Goal: Transaction & Acquisition: Purchase product/service

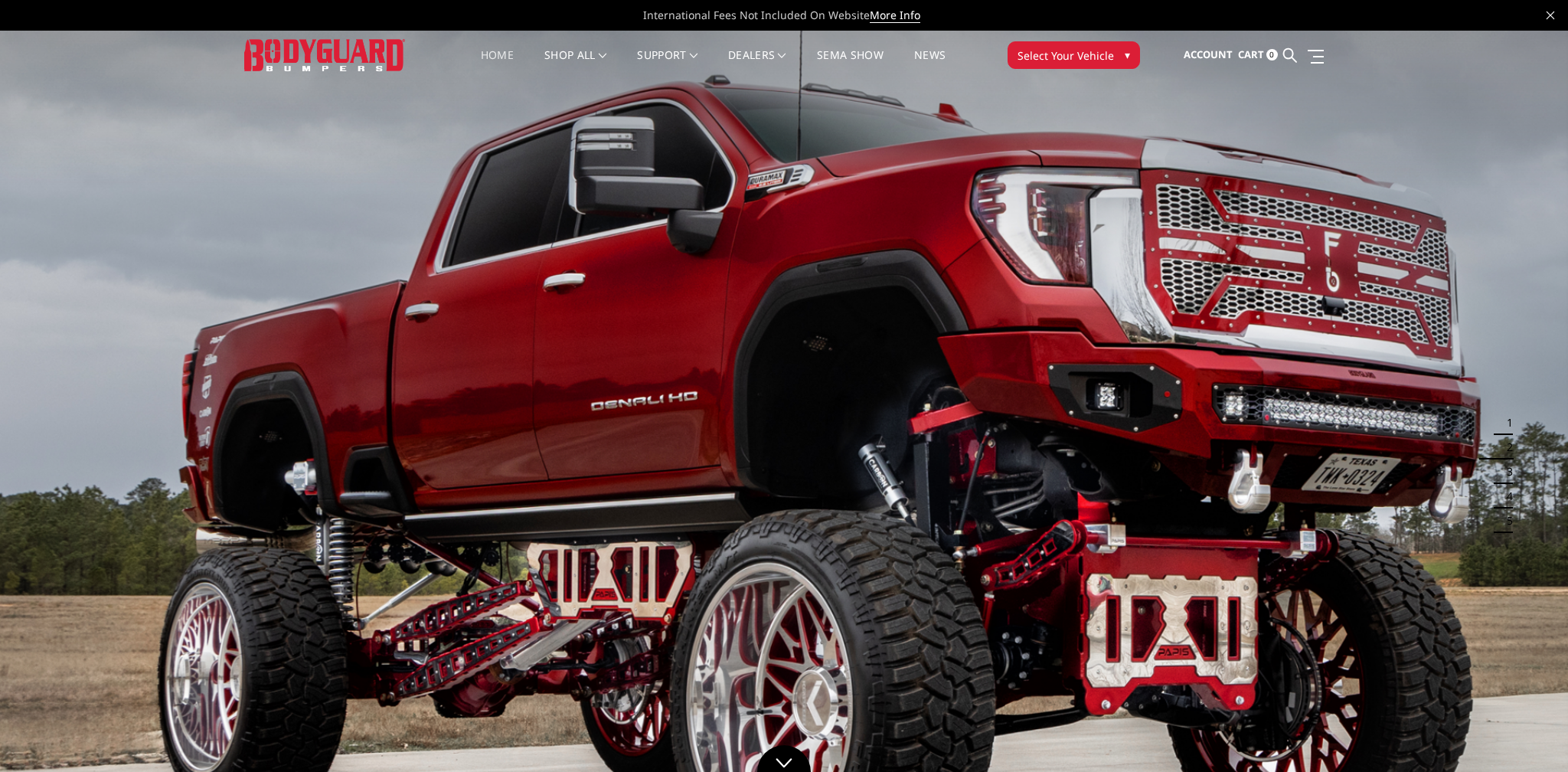
scroll to position [1, 0]
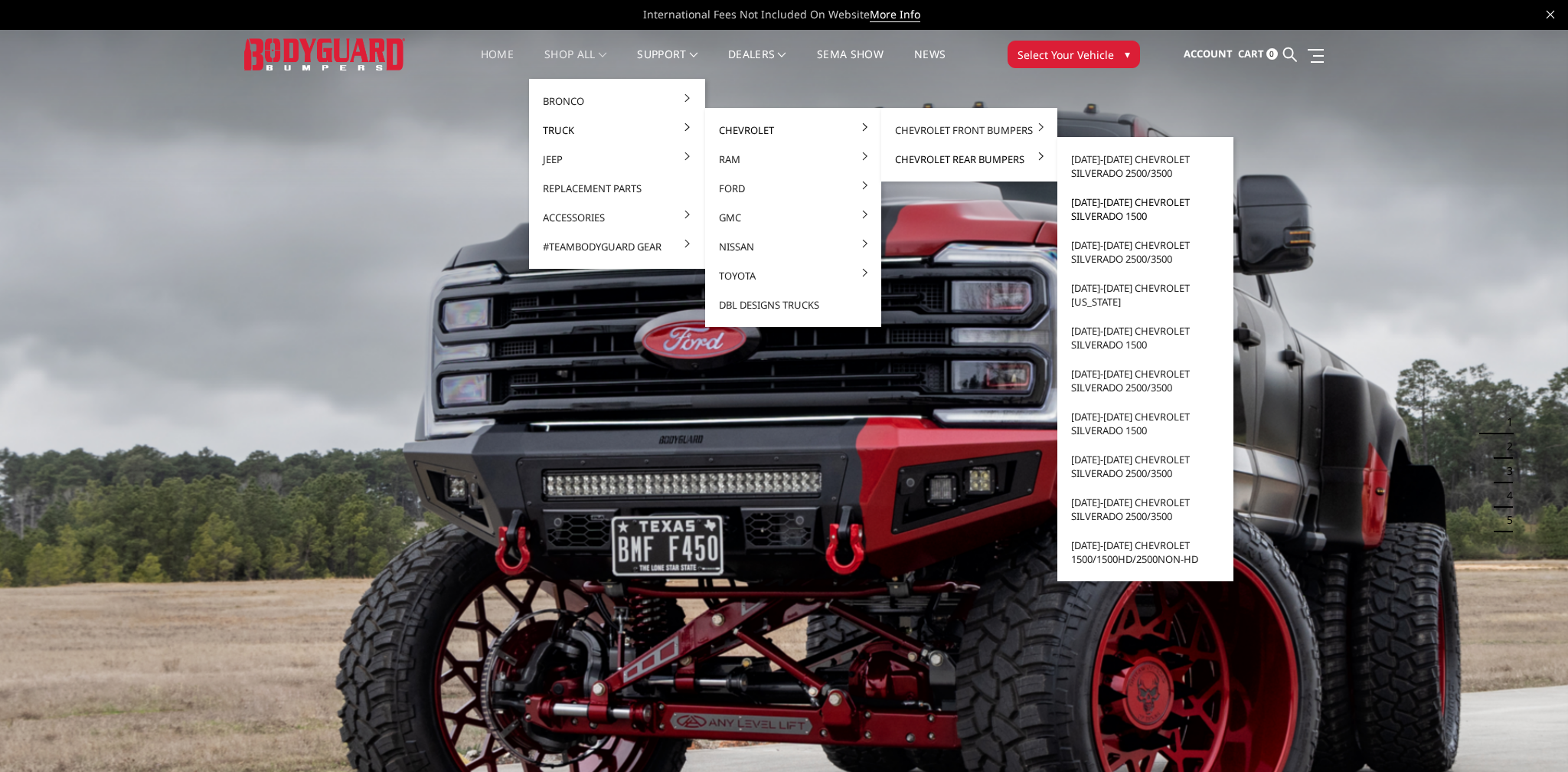
click at [1142, 208] on link "[DATE]-[DATE] Chevrolet Silverado 1500" at bounding box center [1145, 208] width 164 height 43
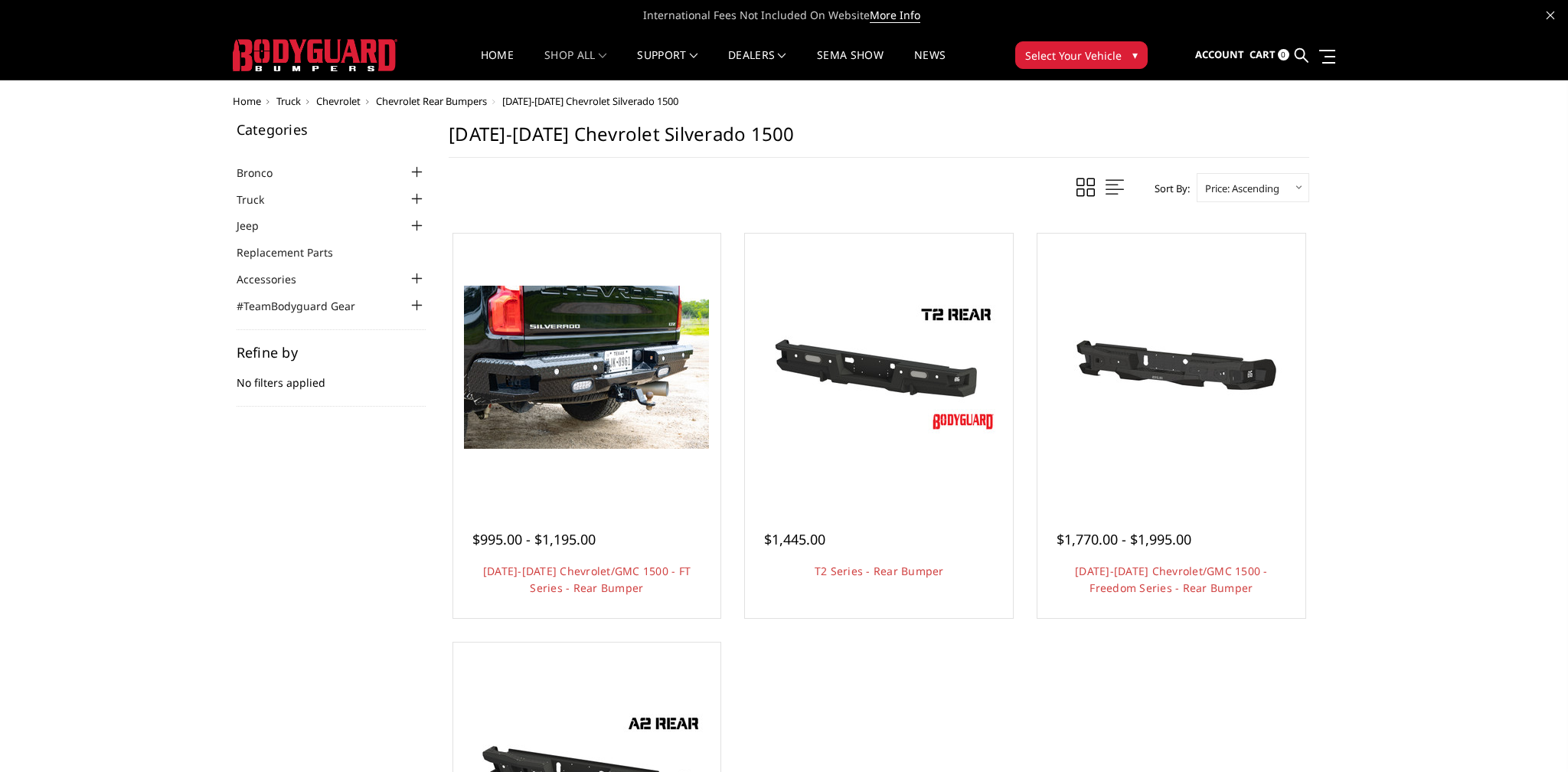
click at [360, 100] on span "Chevrolet" at bounding box center [338, 101] width 44 height 14
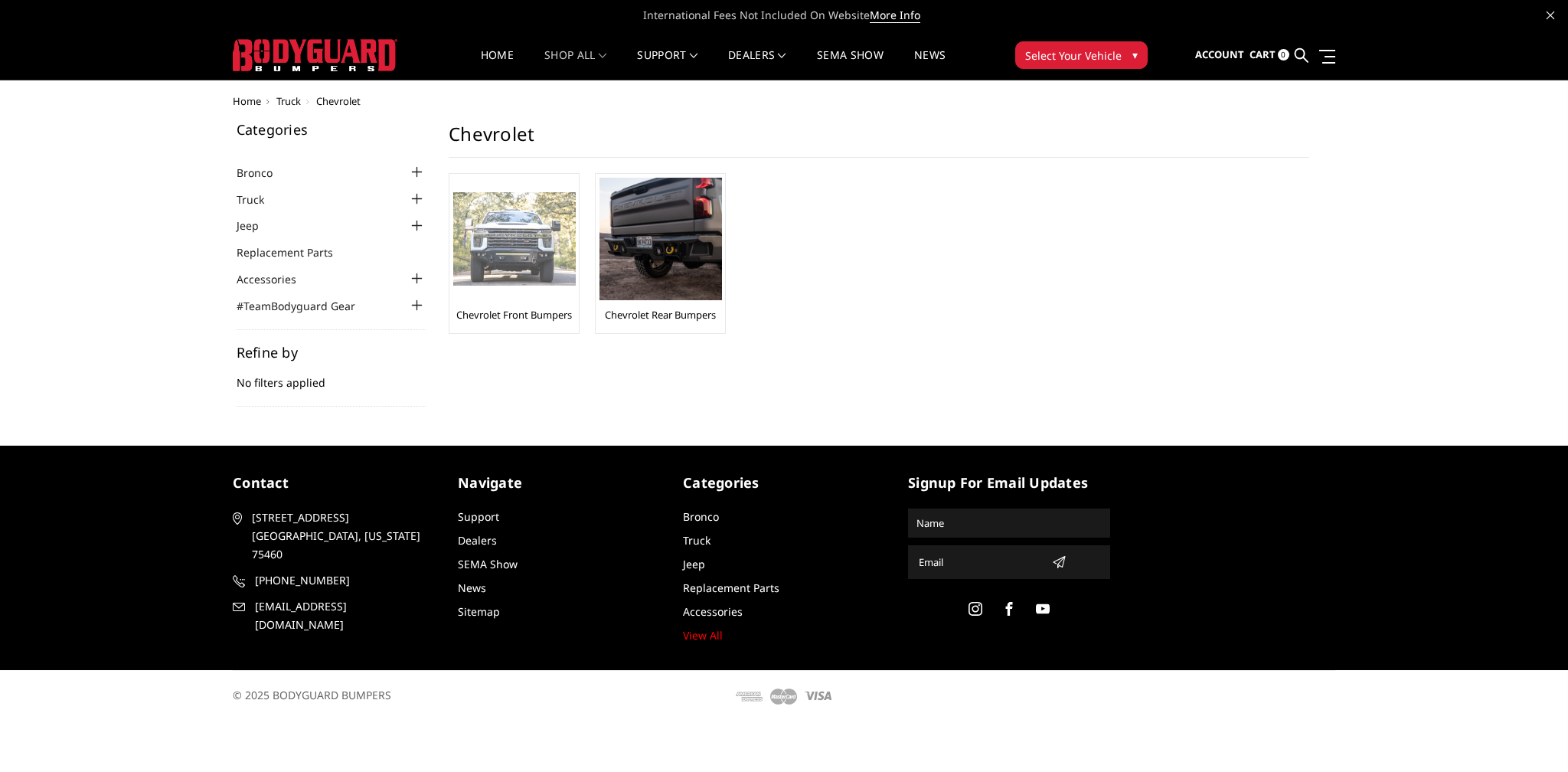
click at [489, 247] on img at bounding box center [515, 238] width 123 height 94
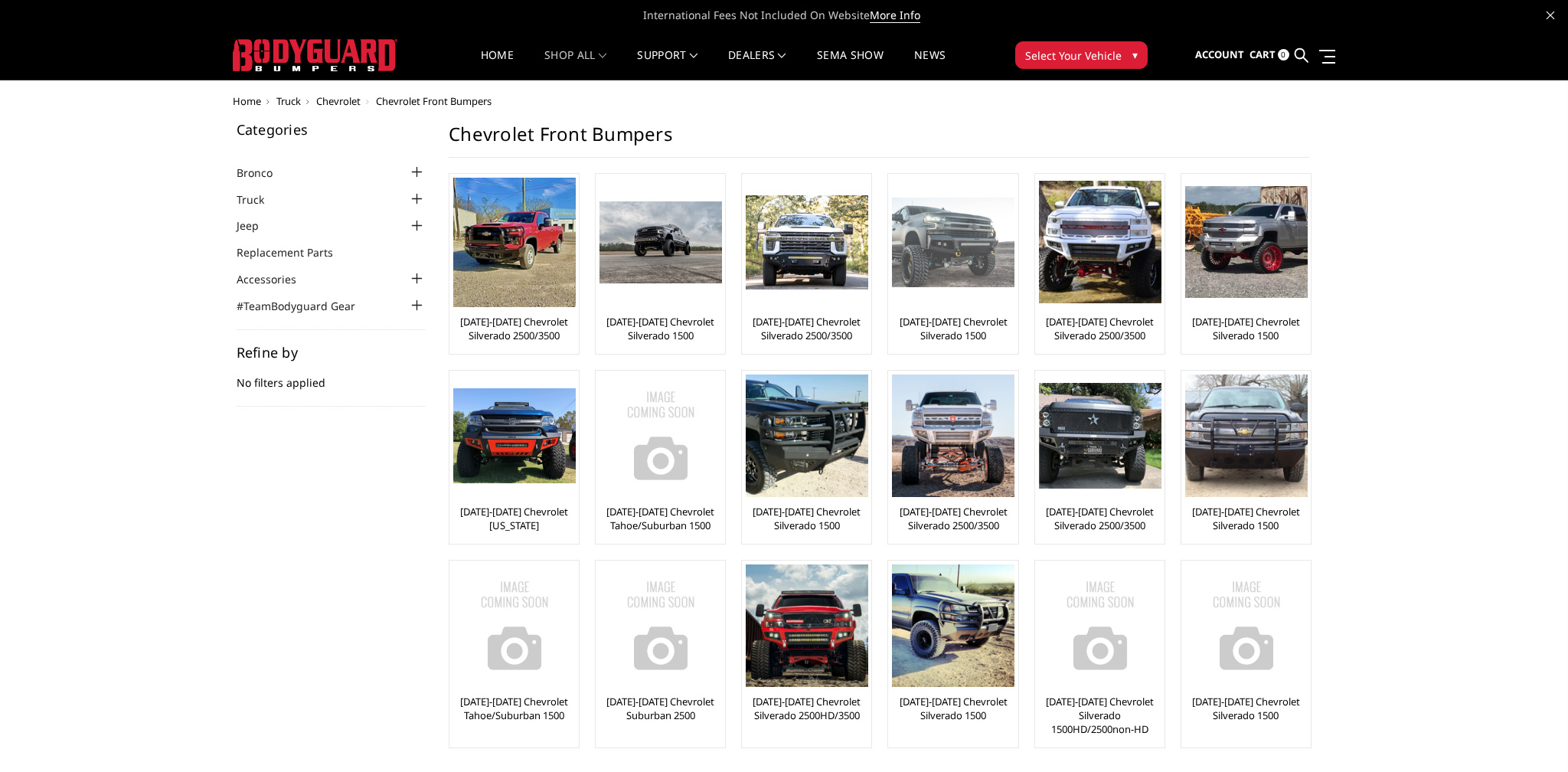
click at [951, 271] on img at bounding box center [953, 242] width 123 height 90
